Goal: Find specific page/section: Find specific page/section

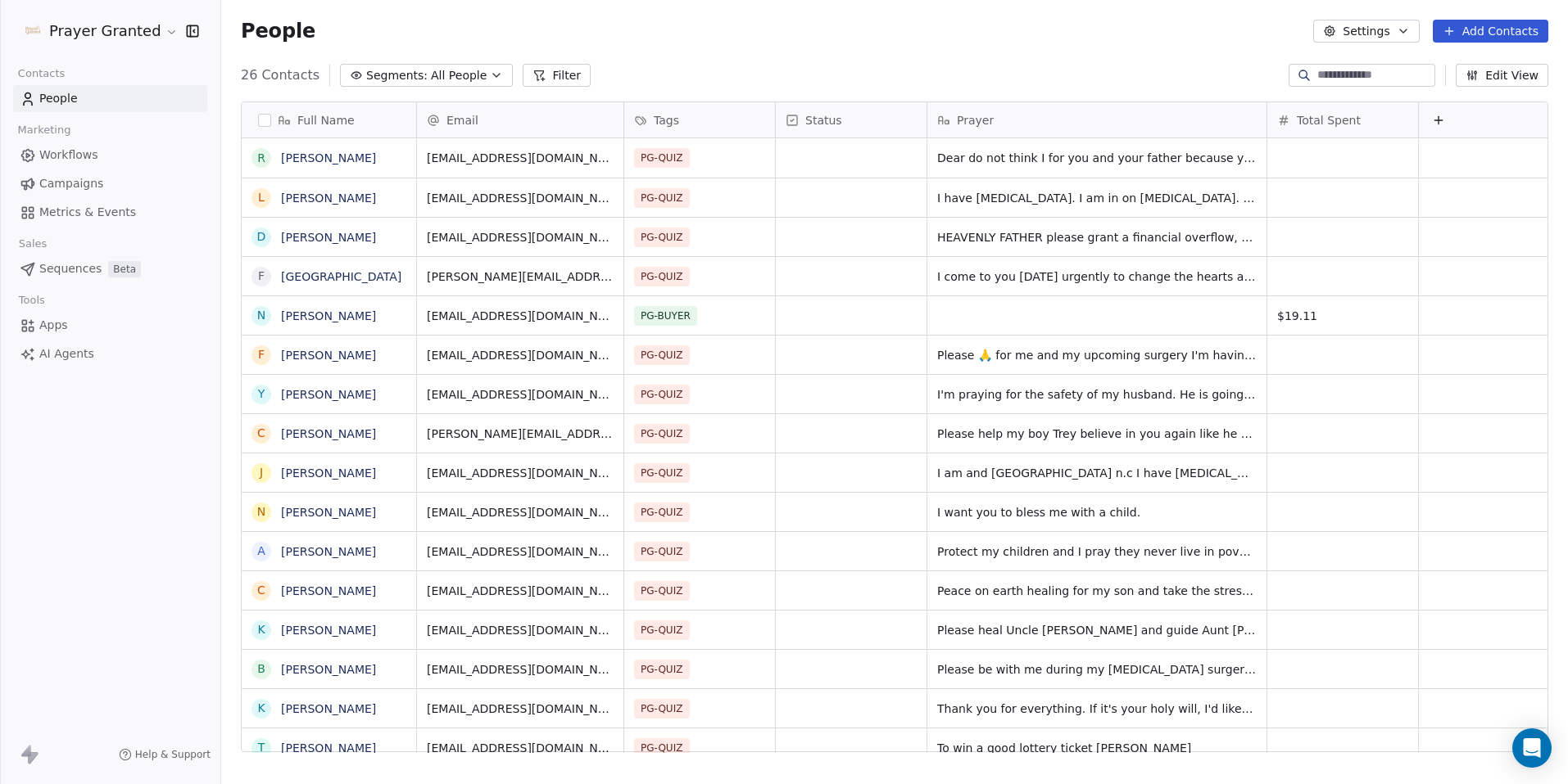
scroll to position [678, 1334]
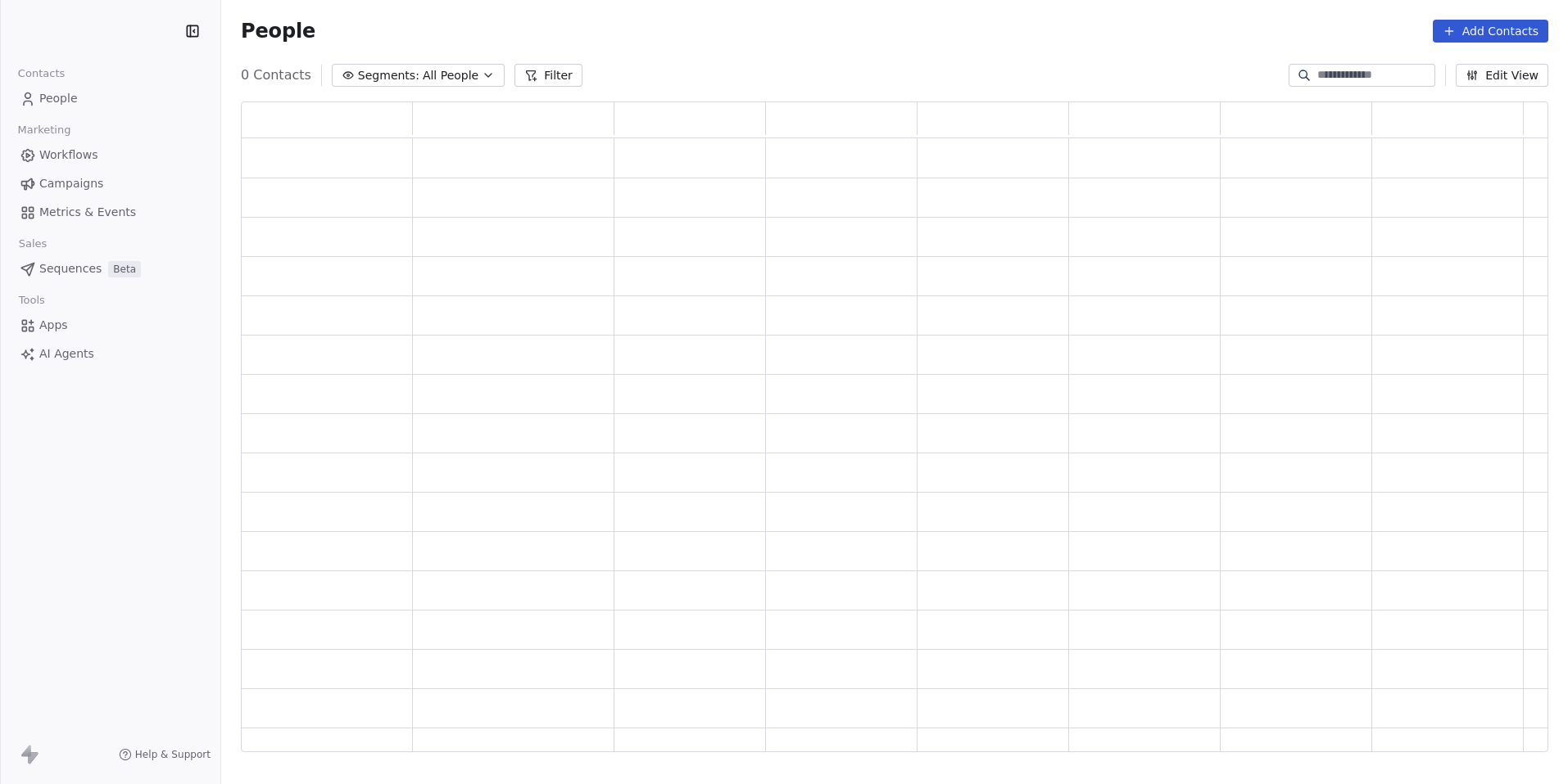
scroll to position [638, 1295]
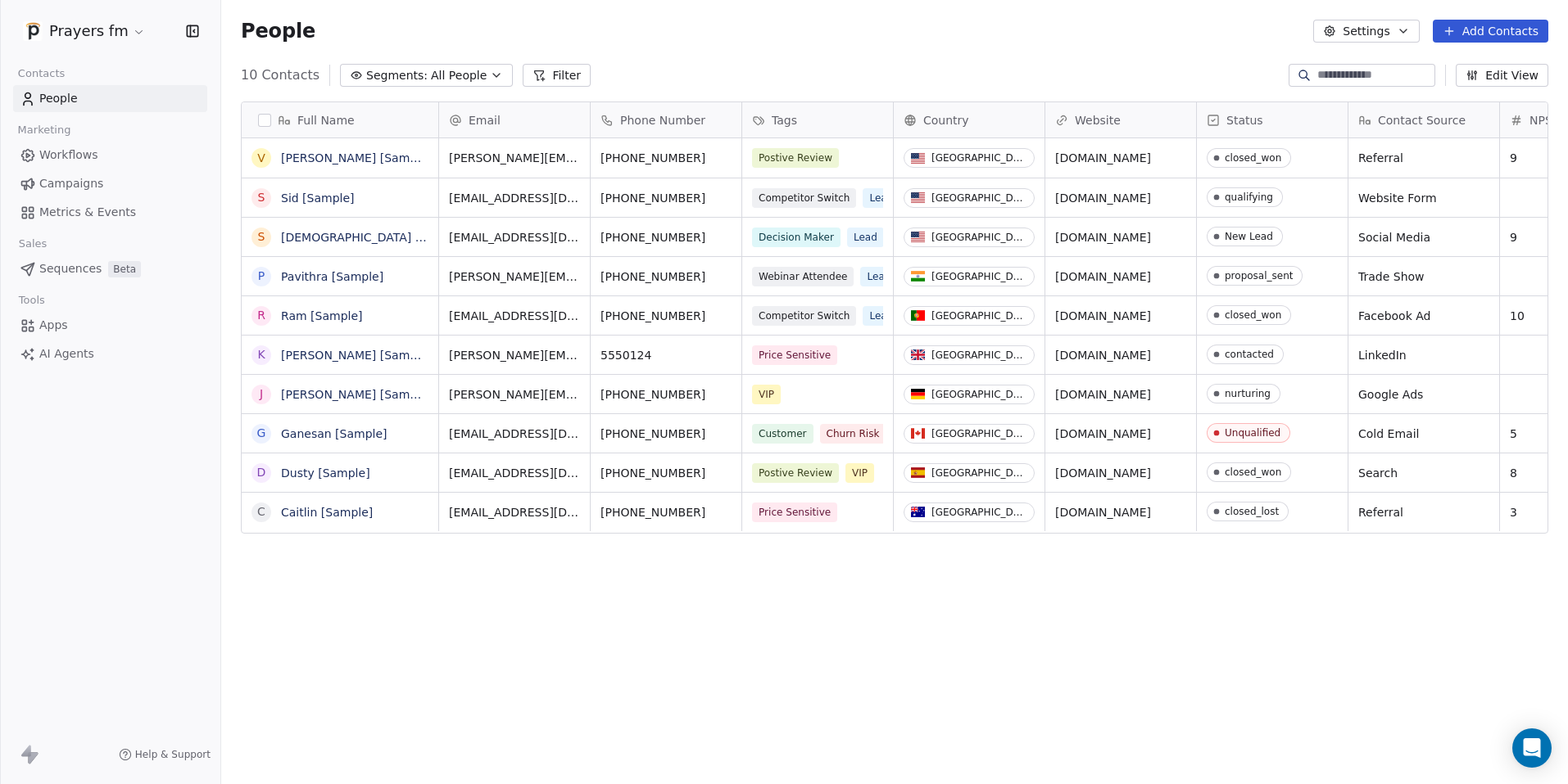
scroll to position [678, 1334]
click at [80, 32] on html "Prayers fm Contacts People Marketing Workflows Campaigns Metrics & Events Sales…" at bounding box center [784, 392] width 1568 height 784
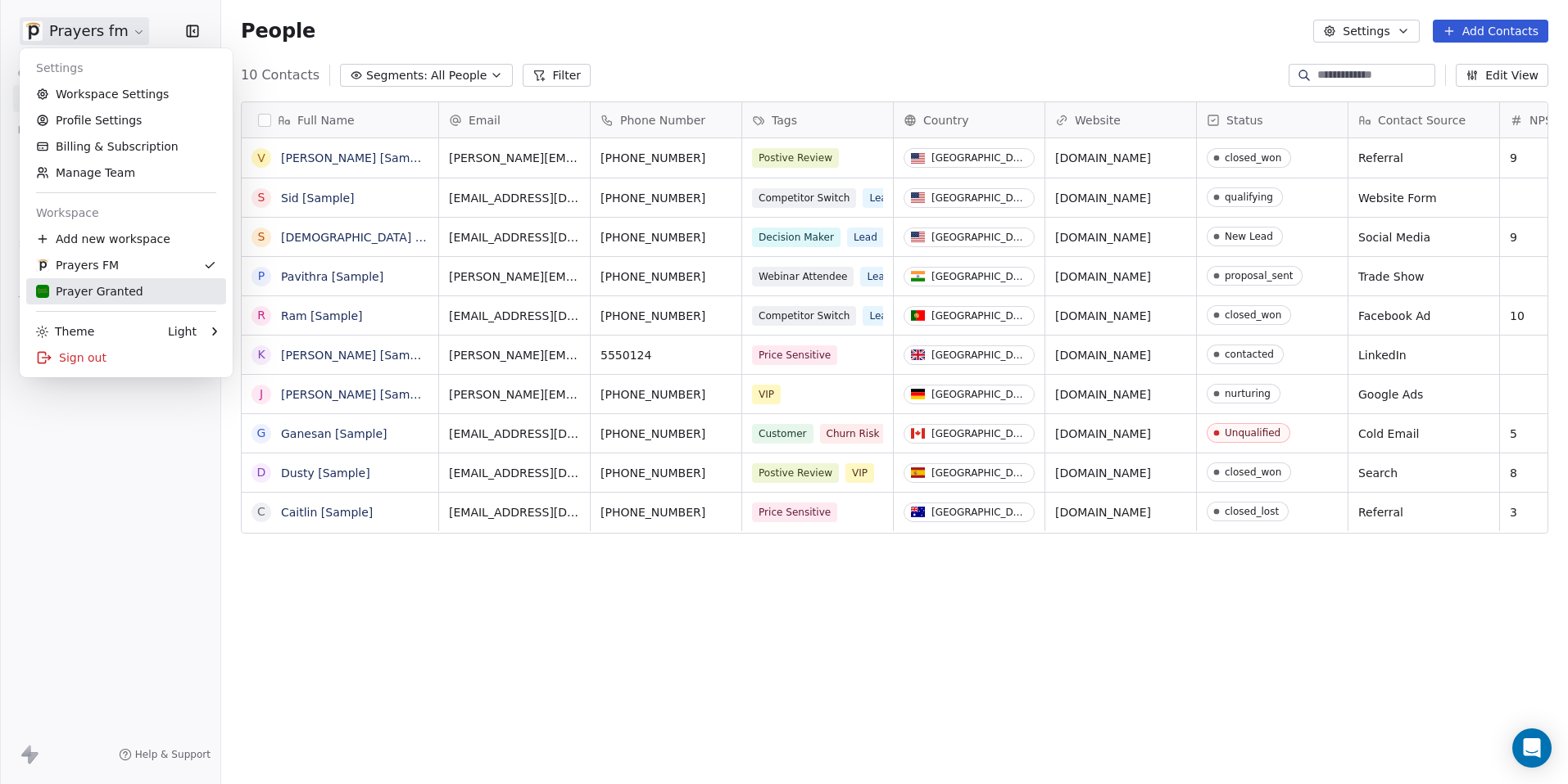
click at [86, 289] on div "Prayer Granted" at bounding box center [89, 291] width 107 height 16
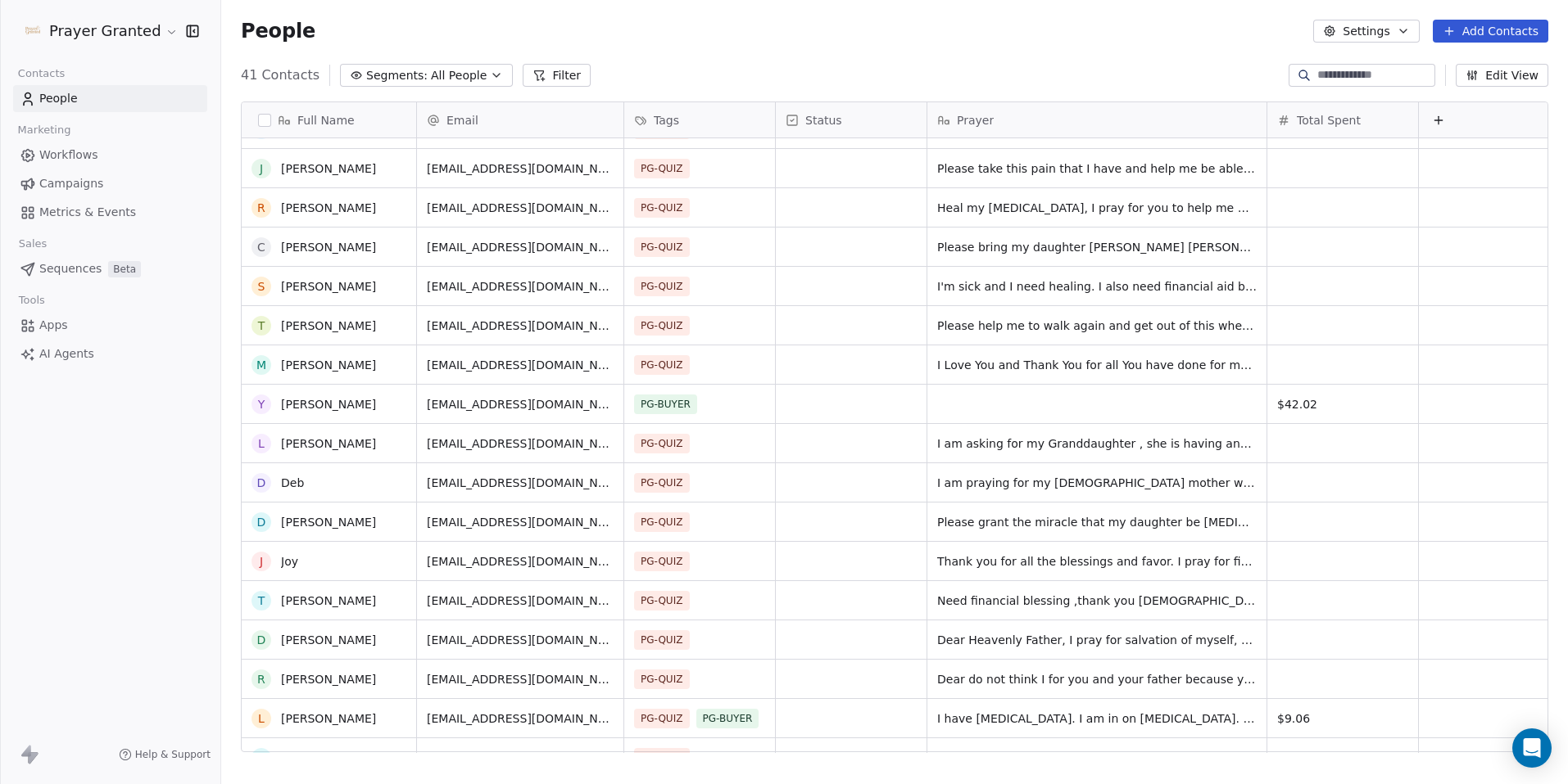
scroll to position [75, 0]
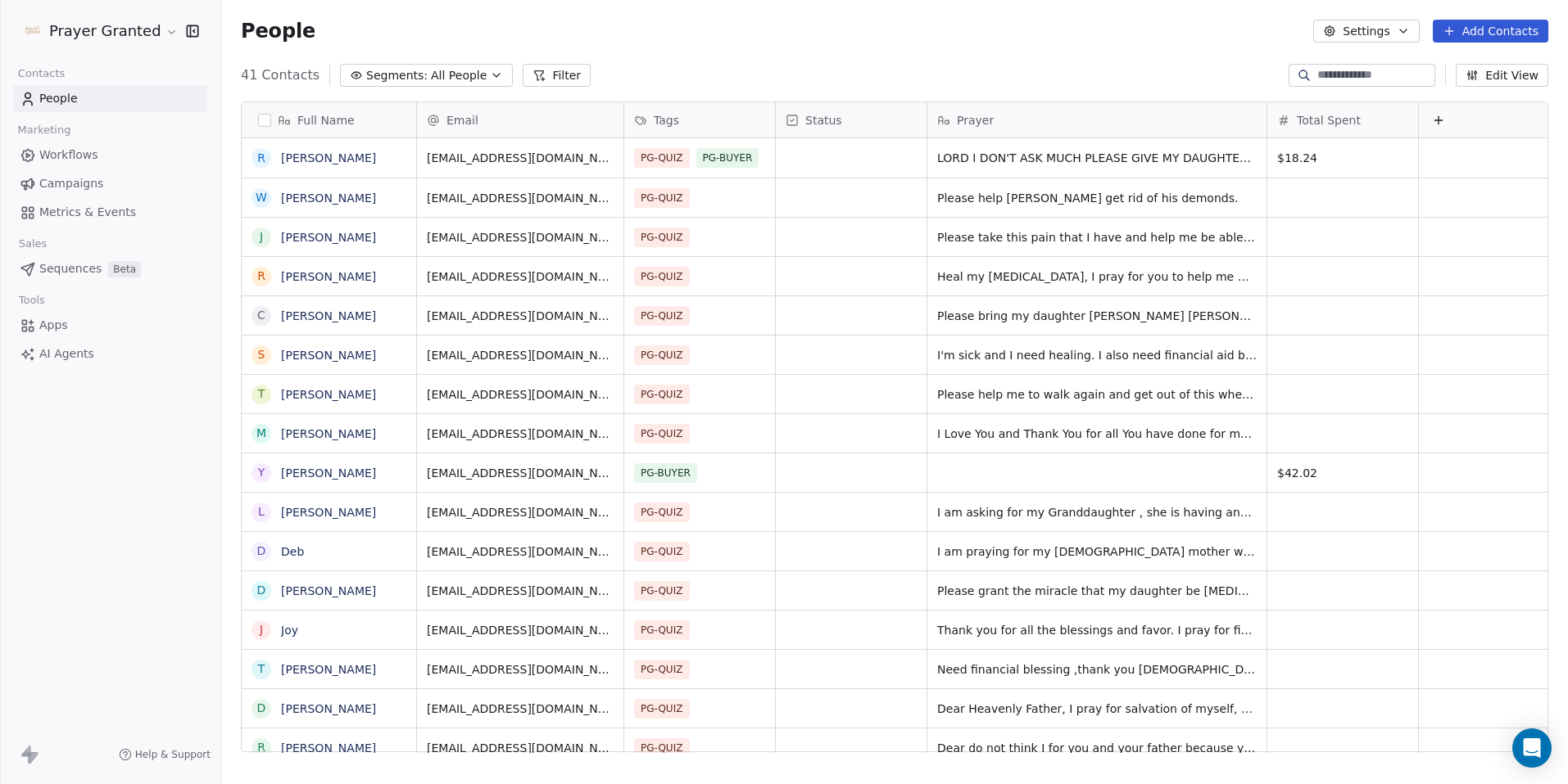
click at [60, 160] on span "Workflows" at bounding box center [69, 155] width 59 height 17
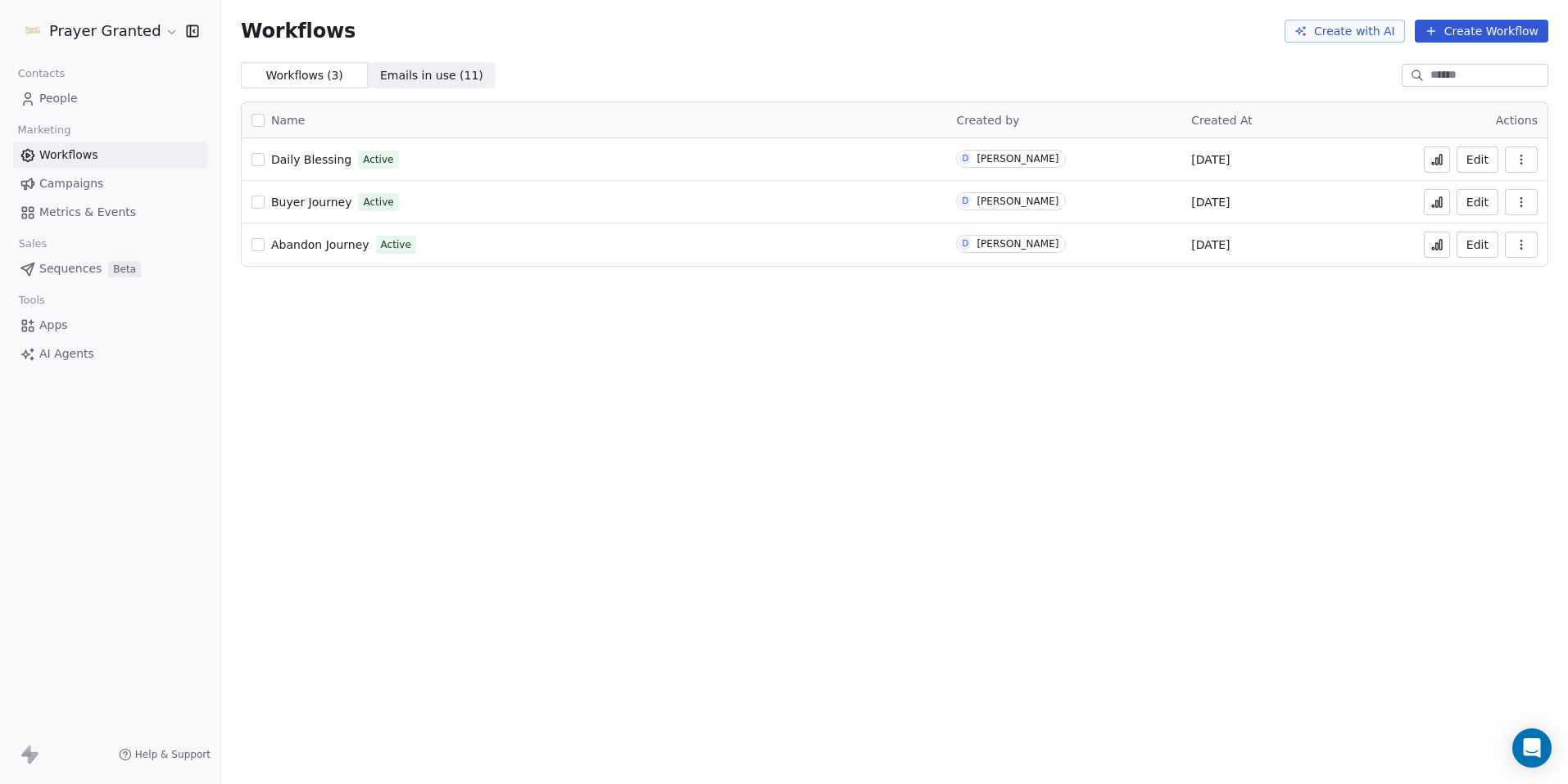
click at [307, 155] on span "Daily Blessing" at bounding box center [310, 159] width 80 height 13
